Goal: Check status

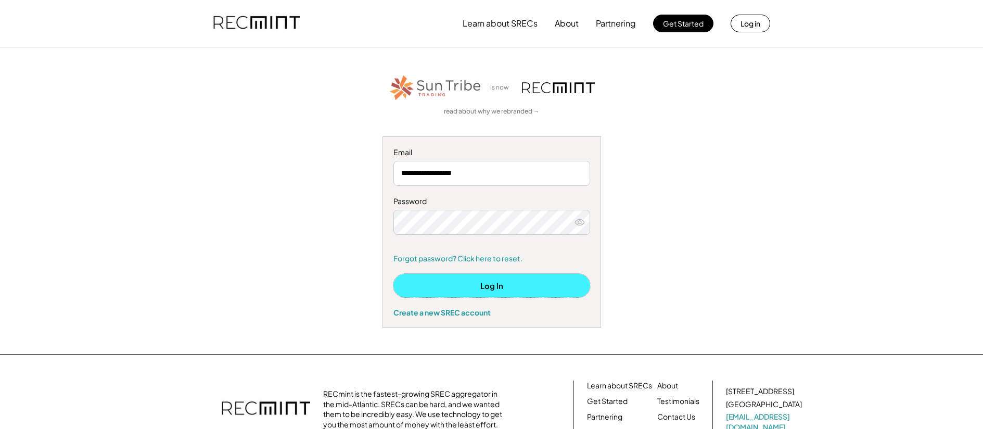
click at [487, 282] on button "Log In" at bounding box center [491, 285] width 197 height 23
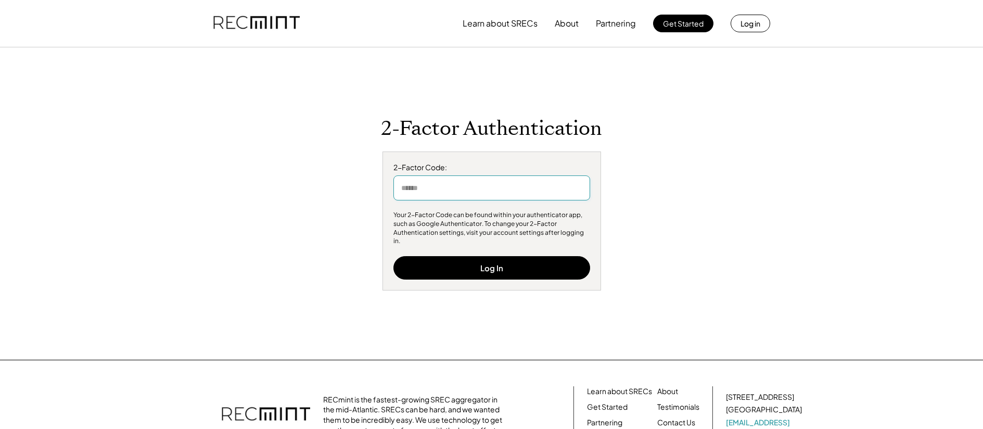
click at [482, 194] on input "input" at bounding box center [491, 187] width 197 height 25
click at [473, 193] on input "input" at bounding box center [491, 187] width 197 height 25
click at [472, 193] on input "input" at bounding box center [491, 187] width 197 height 25
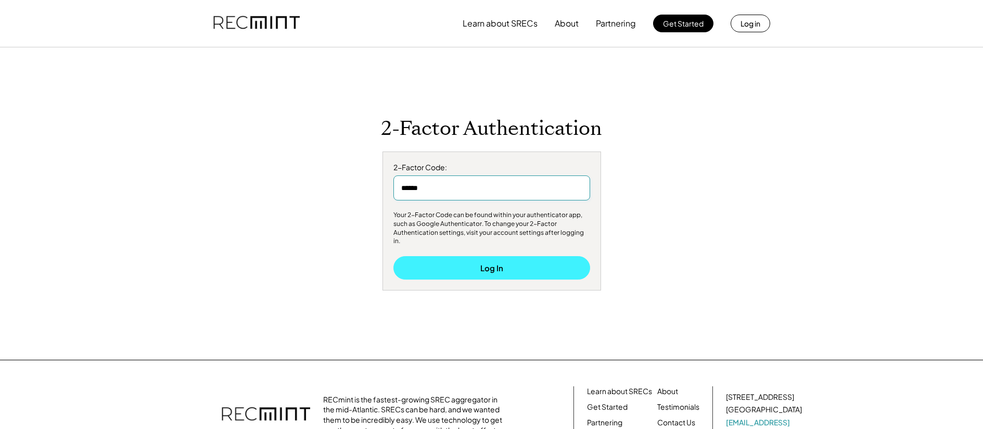
type input "******"
click at [507, 260] on button "Log In" at bounding box center [491, 267] width 197 height 23
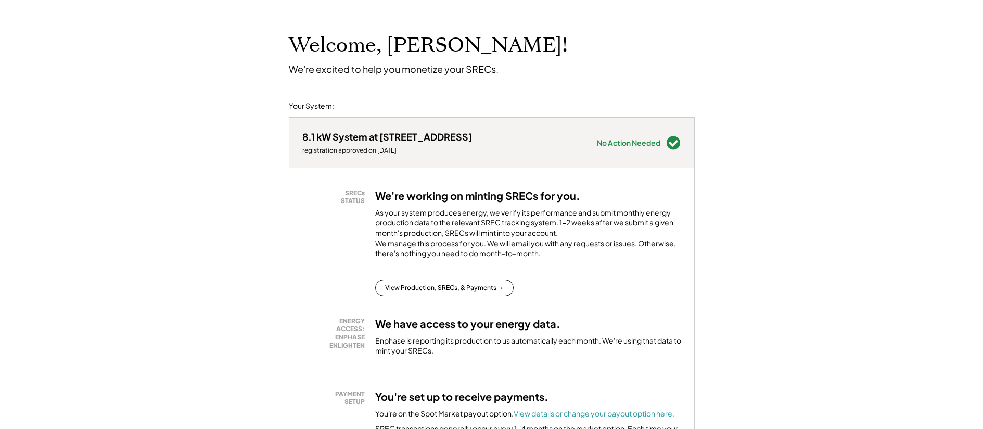
scroll to position [59, 0]
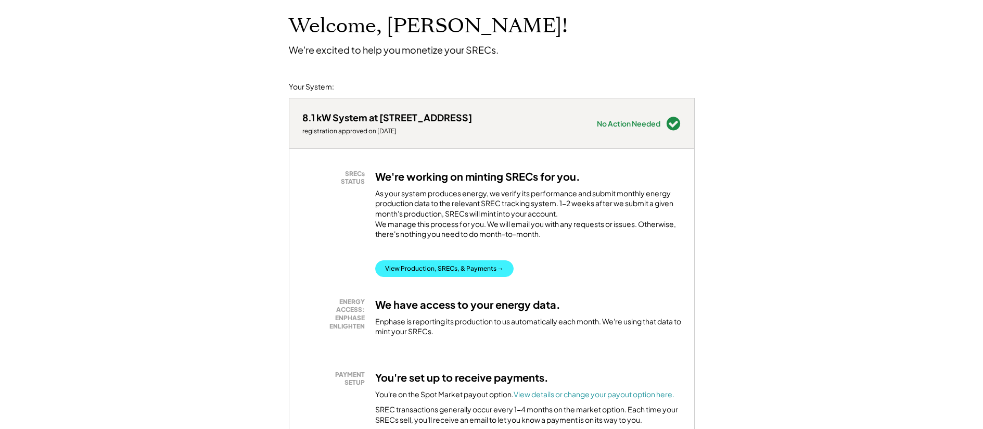
click at [447, 277] on button "View Production, SRECs, & Payments →" at bounding box center [444, 268] width 138 height 17
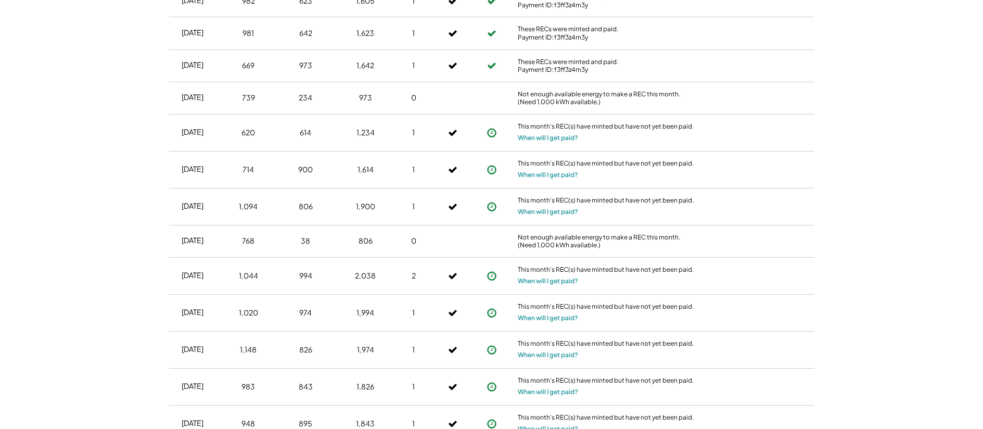
scroll to position [395, 0]
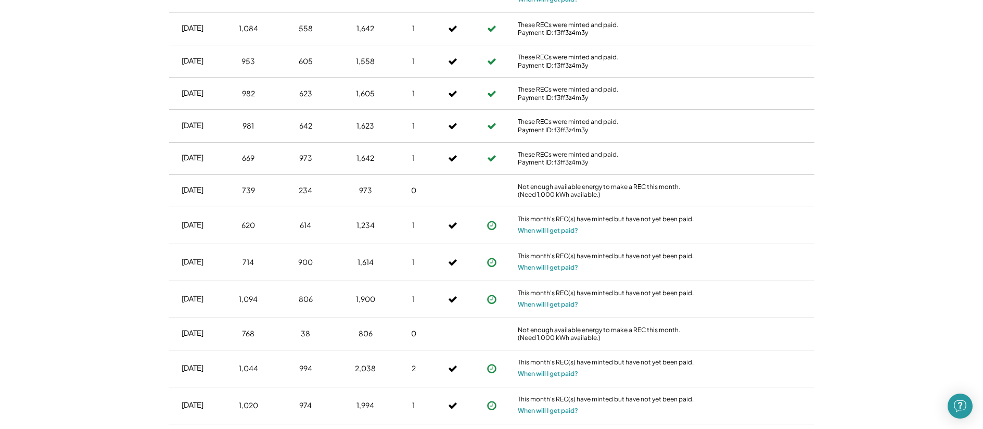
click at [684, 188] on div "Not enough available energy to make a REC this month. (Need 1,000 kWh available…" at bounding box center [606, 191] width 177 height 16
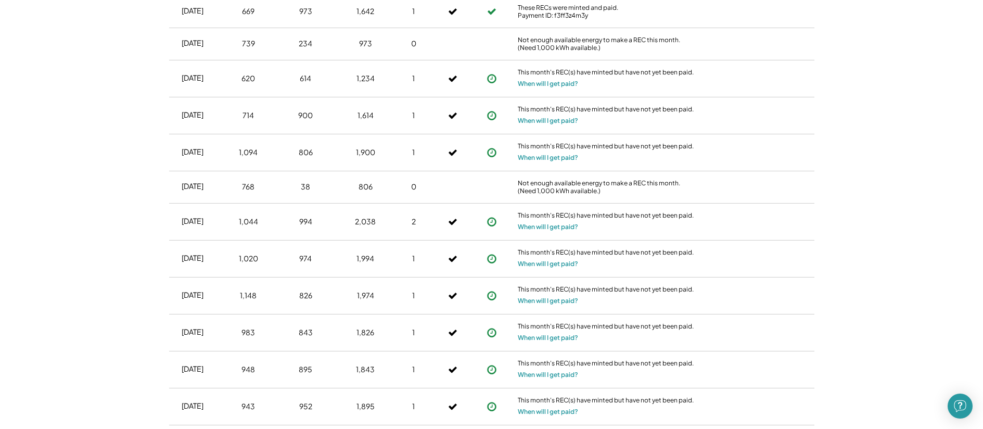
scroll to position [552, 0]
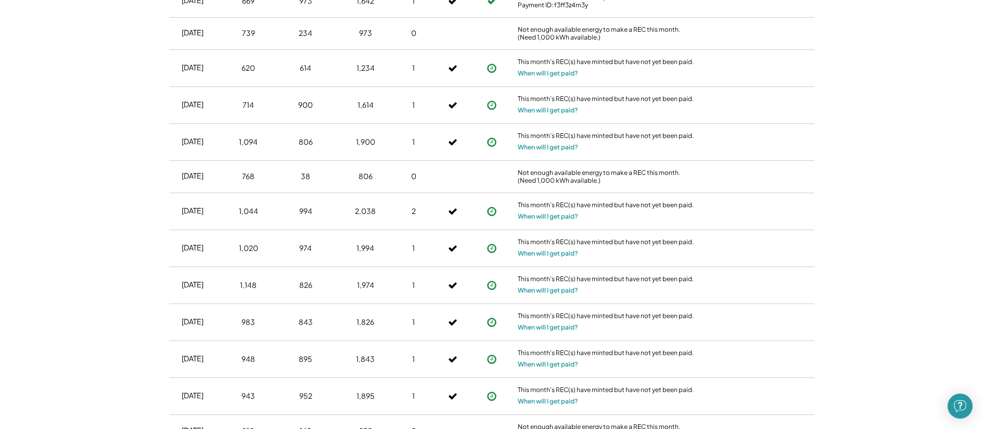
click at [763, 193] on div "Aug 2024 1,044 994 2,038 2 This month's REC(s) have minted but have not yet bee…" at bounding box center [491, 211] width 645 height 37
click at [931, 136] on div "Home My Payments Direct Deposit My Account Support Log Out Refer a Friend Produ…" at bounding box center [491, 173] width 983 height 1451
